Goal: Information Seeking & Learning: Learn about a topic

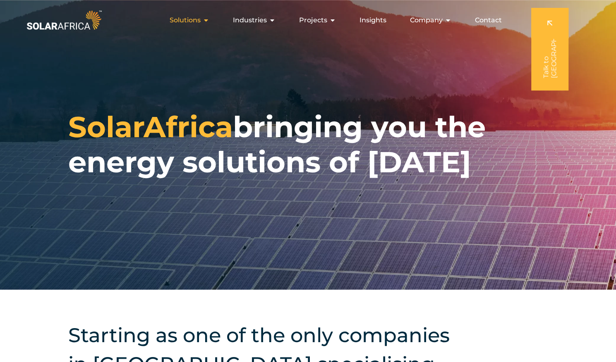
click at [191, 23] on span "Solutions" at bounding box center [185, 20] width 31 height 10
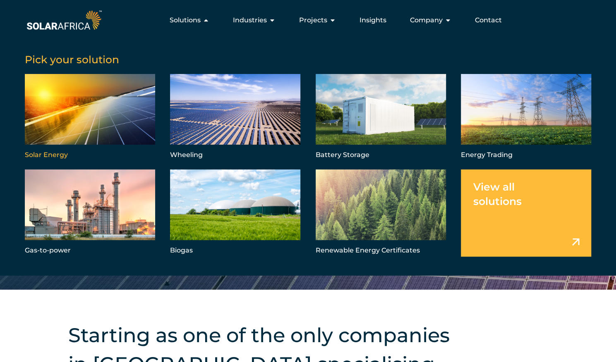
click at [111, 111] on link "Menu" at bounding box center [90, 117] width 130 height 87
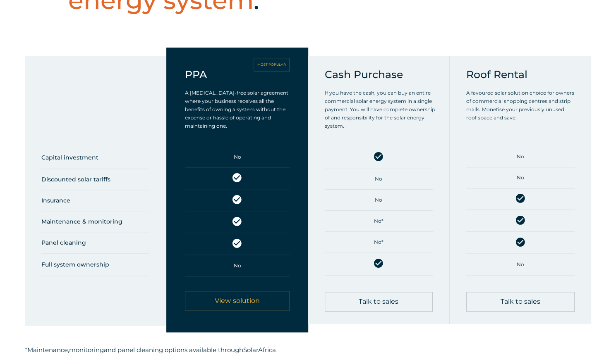
scroll to position [467, 0]
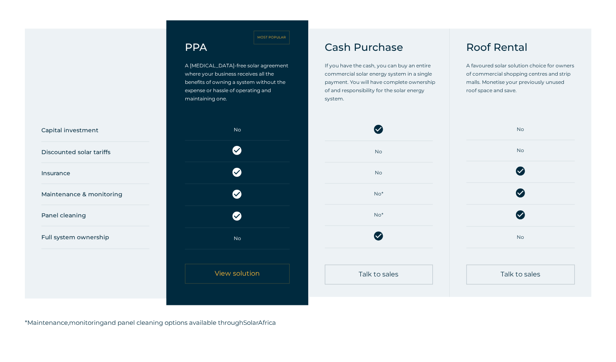
click at [108, 195] on h5 "Maintenance & monitoring" at bounding box center [95, 194] width 108 height 12
click at [58, 177] on h5 "Insurance" at bounding box center [95, 173] width 108 height 12
click at [64, 215] on h5 "Panel cleaning" at bounding box center [95, 215] width 108 height 12
drag, startPoint x: 84, startPoint y: 217, endPoint x: 33, endPoint y: 218, distance: 50.9
click at [33, 218] on div "Capital investment Discounted solar tariffs Insurance Maintenance & monitoring …" at bounding box center [95, 164] width 141 height 270
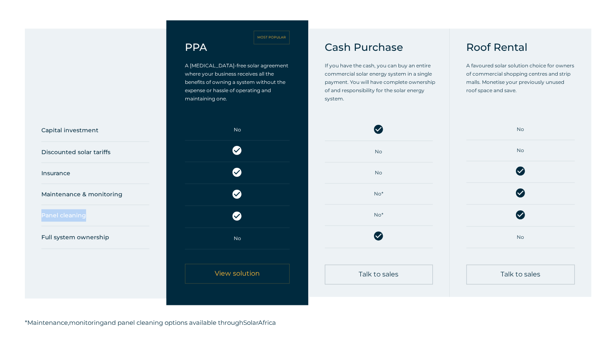
click at [100, 216] on h5 "Panel cleaning" at bounding box center [95, 215] width 108 height 12
click at [98, 237] on h5 "Full system ownership" at bounding box center [95, 237] width 108 height 12
click at [90, 217] on h5 "Panel cleaning" at bounding box center [95, 215] width 108 height 12
drag, startPoint x: 186, startPoint y: 70, endPoint x: 276, endPoint y: 69, distance: 89.7
click at [276, 69] on span "A CAPEX-free solar agreement where your business receives all the benefits of o…" at bounding box center [236, 81] width 103 height 39
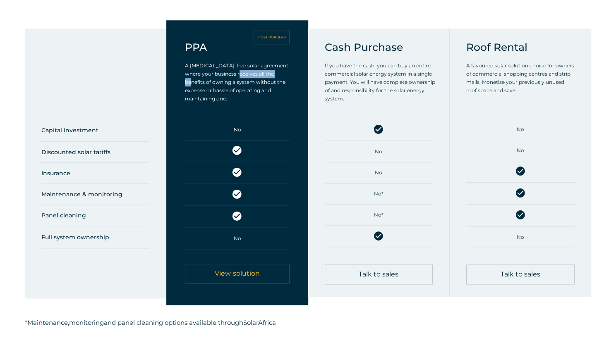
drag, startPoint x: 244, startPoint y: 79, endPoint x: 288, endPoint y: 81, distance: 43.9
click at [288, 81] on p "A CAPEX-free solar agreement where your business receives all the benefits of o…" at bounding box center [237, 82] width 104 height 41
click at [231, 88] on span "A CAPEX-free solar agreement where your business receives all the benefits of o…" at bounding box center [236, 81] width 103 height 39
drag, startPoint x: 222, startPoint y: 95, endPoint x: 294, endPoint y: 98, distance: 71.2
click at [294, 98] on div "PPA MOST POPULAR A CAPEX-free solar agreement where your business receives all …" at bounding box center [236, 162] width 141 height 285
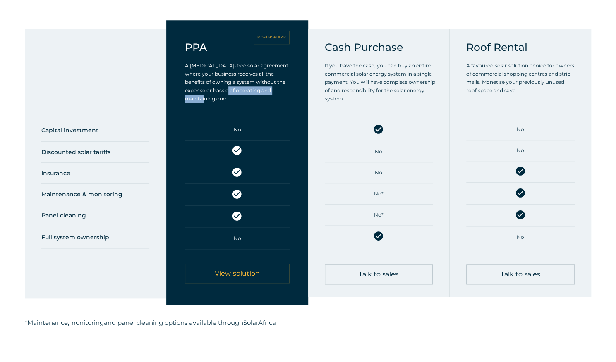
click at [302, 96] on div "PPA MOST POPULAR A CAPEX-free solar agreement where your business receives all …" at bounding box center [236, 162] width 141 height 285
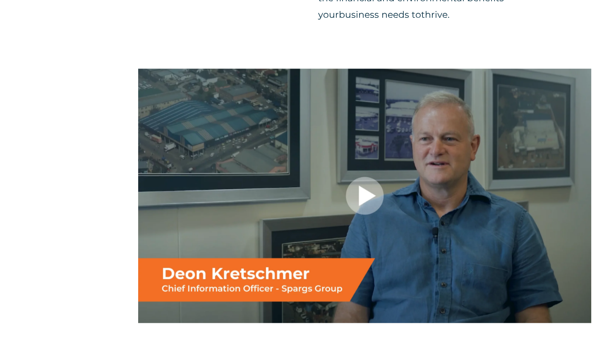
scroll to position [1180, 0]
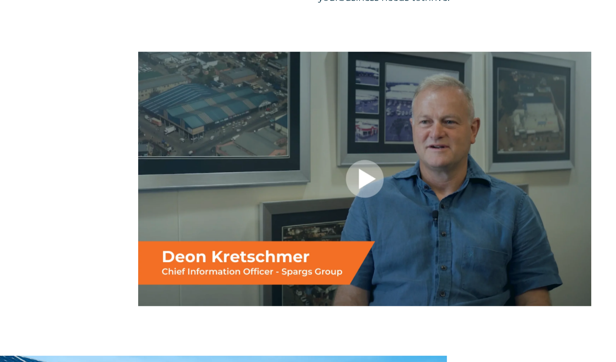
click at [367, 177] on div at bounding box center [364, 179] width 453 height 255
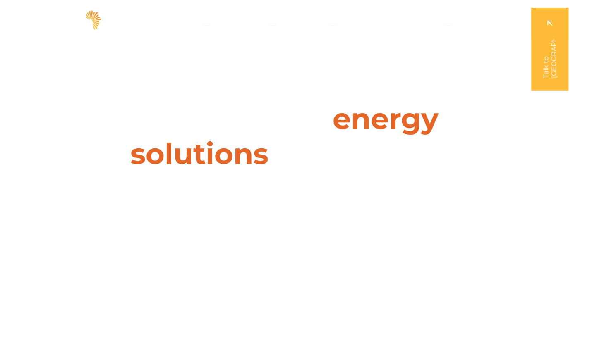
drag, startPoint x: 617, startPoint y: 33, endPoint x: 621, endPoint y: 25, distance: 9.1
click at [549, 57] on link at bounding box center [549, 49] width 37 height 83
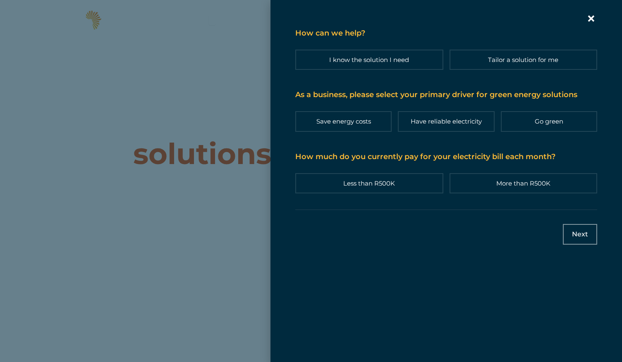
click at [590, 19] on icon "Contact form | Slide-in" at bounding box center [591, 18] width 7 height 7
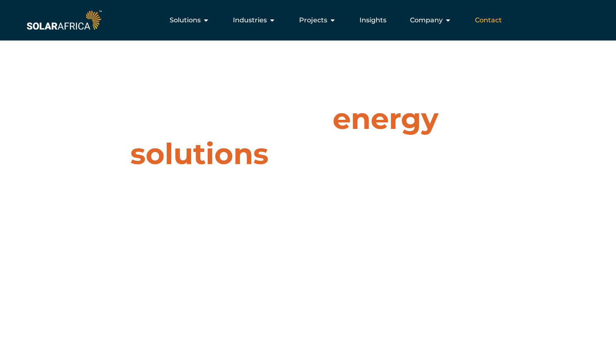
click at [491, 20] on span "Contact" at bounding box center [488, 20] width 27 height 10
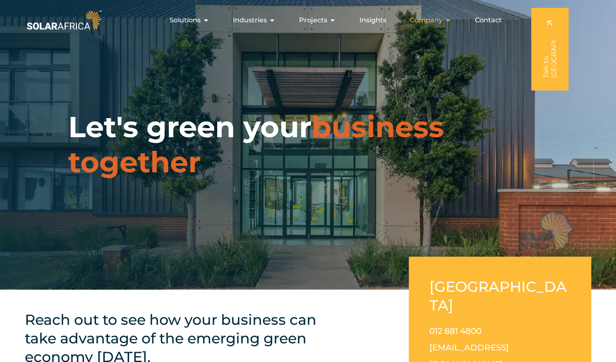
click at [435, 22] on span "Company" at bounding box center [426, 20] width 33 height 10
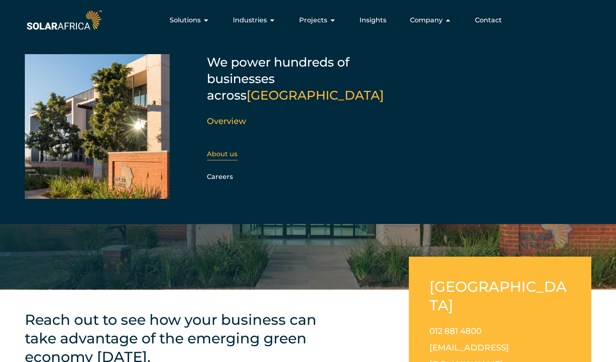
click at [229, 150] on link "About us" at bounding box center [222, 154] width 31 height 8
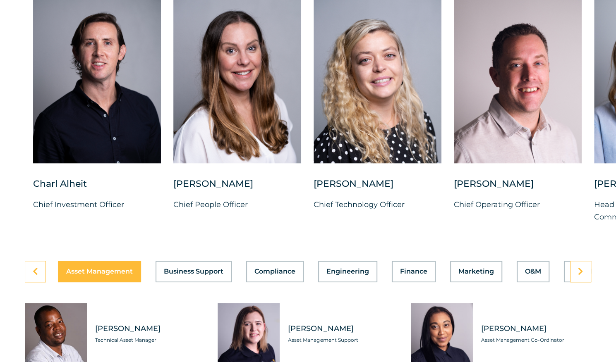
scroll to position [2173, 0]
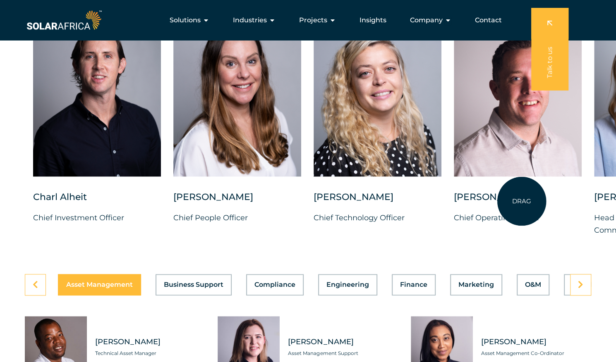
click at [521, 201] on div "Vincent Labuschagne" at bounding box center [518, 201] width 128 height 21
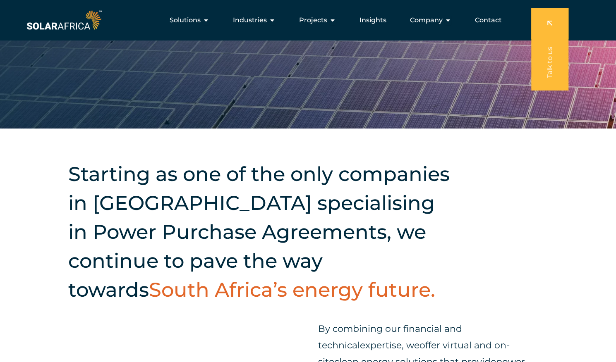
scroll to position [0, 0]
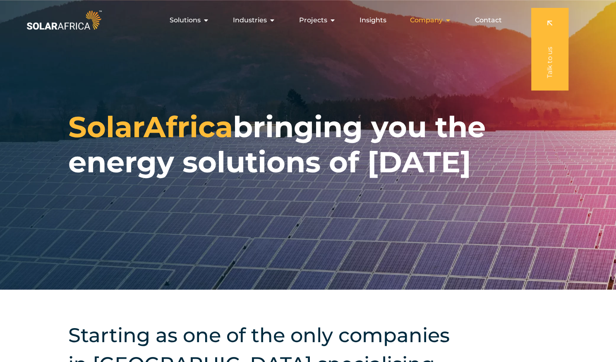
click at [448, 19] on icon "Menu" at bounding box center [448, 20] width 7 height 7
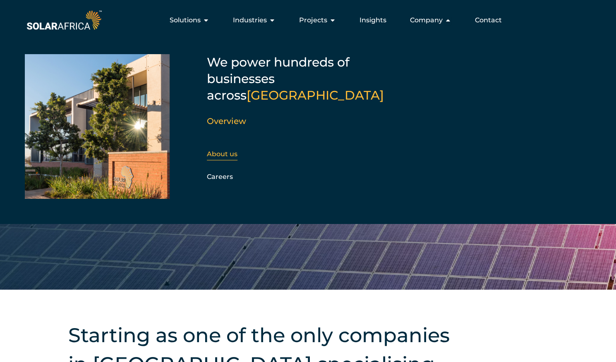
click at [218, 148] on div "About us" at bounding box center [251, 154] width 89 height 12
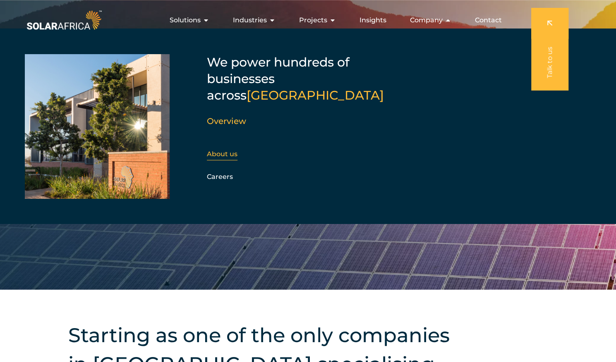
click at [225, 150] on link "About us" at bounding box center [222, 154] width 31 height 8
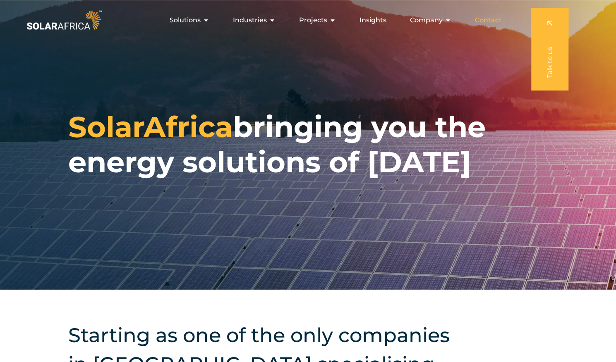
click at [485, 18] on span "Contact" at bounding box center [488, 20] width 27 height 10
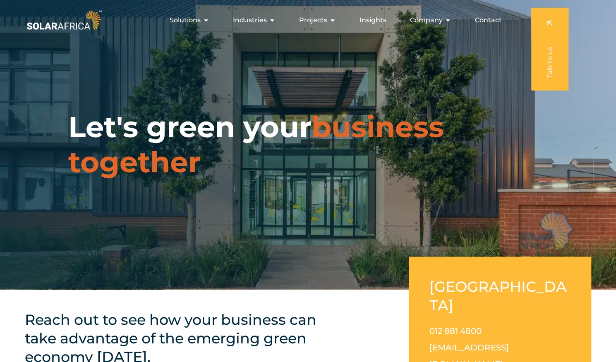
click at [436, 19] on span "Company" at bounding box center [426, 20] width 33 height 10
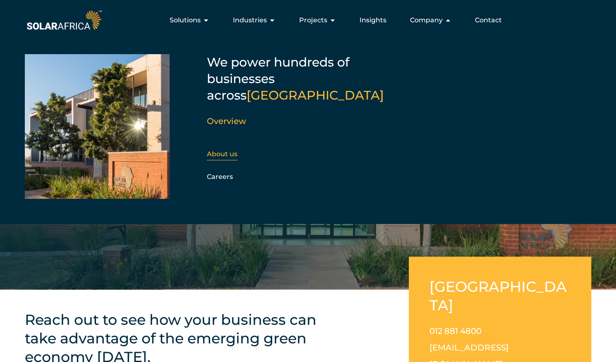
click at [228, 150] on link "About us" at bounding box center [222, 154] width 31 height 8
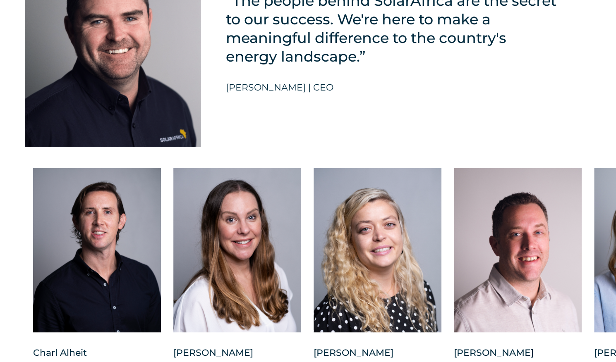
scroll to position [2054, 0]
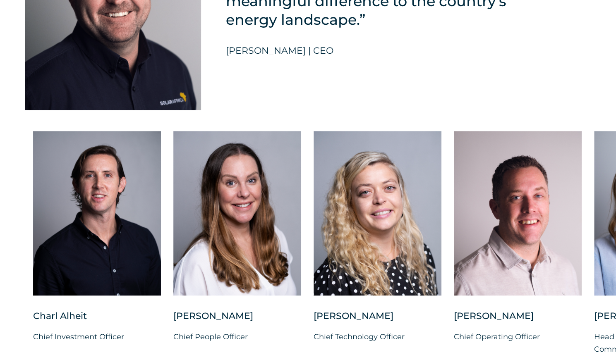
drag, startPoint x: 621, startPoint y: 31, endPoint x: 621, endPoint y: 246, distance: 214.2
click at [499, 256] on div at bounding box center [518, 213] width 128 height 165
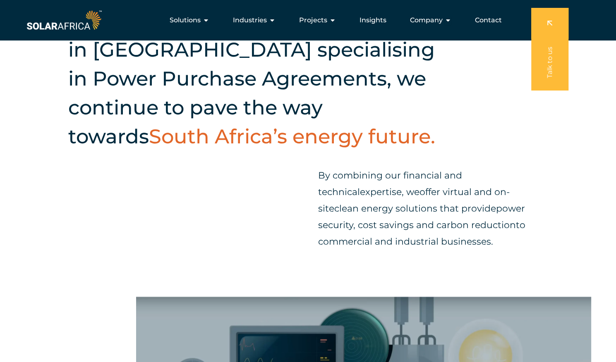
scroll to position [0, 0]
